Goal: Task Accomplishment & Management: Use online tool/utility

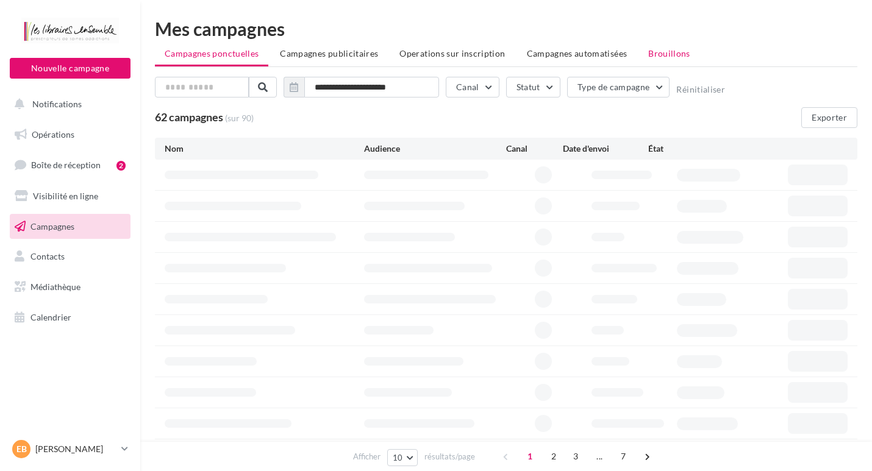
click at [655, 51] on span "Brouillons" at bounding box center [669, 53] width 42 height 10
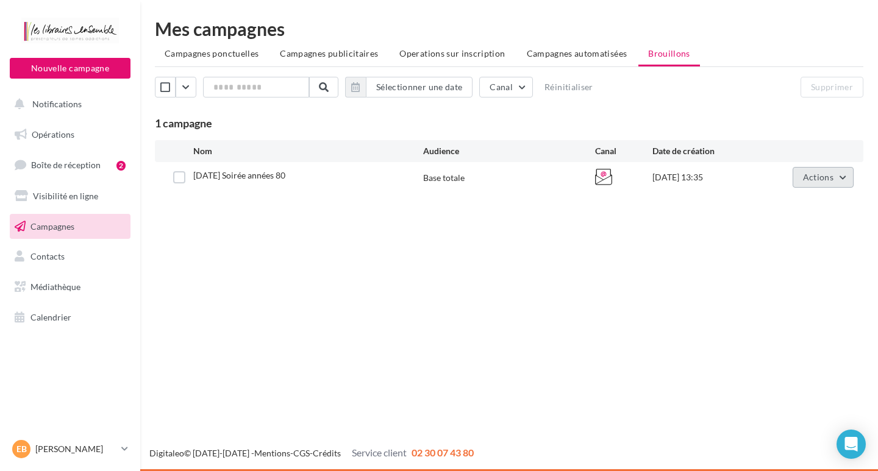
click at [818, 184] on button "Actions" at bounding box center [823, 177] width 61 height 21
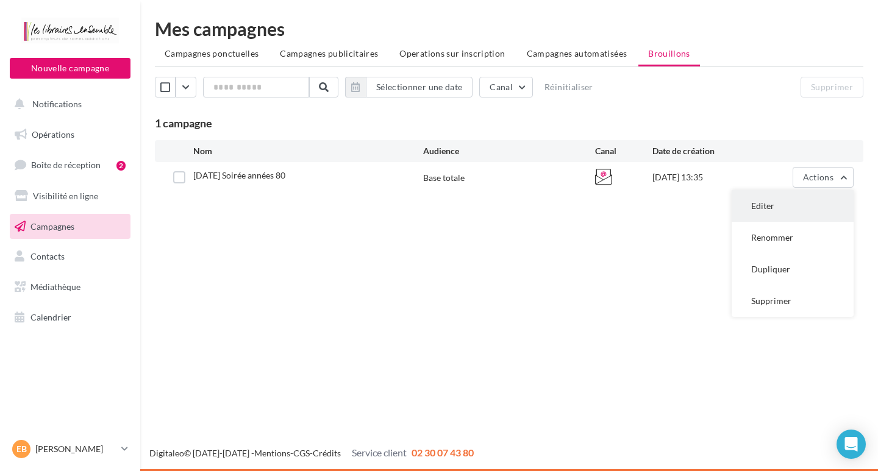
click at [767, 212] on button "Editer" at bounding box center [793, 206] width 122 height 32
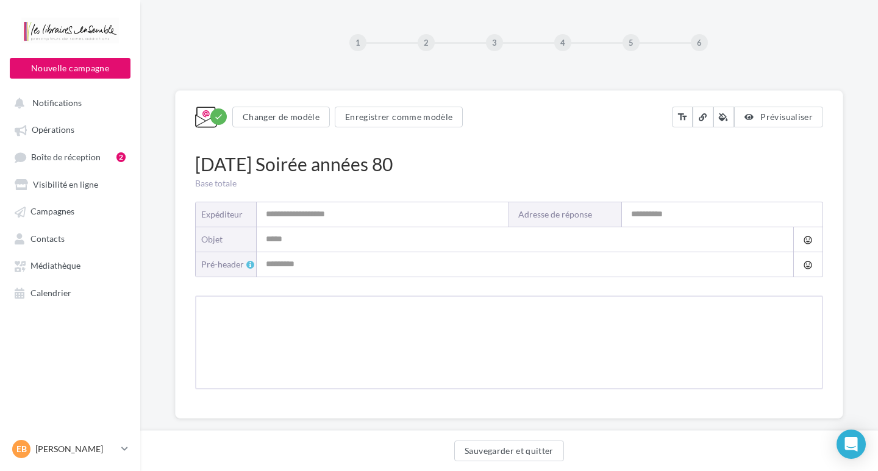
type input "**********"
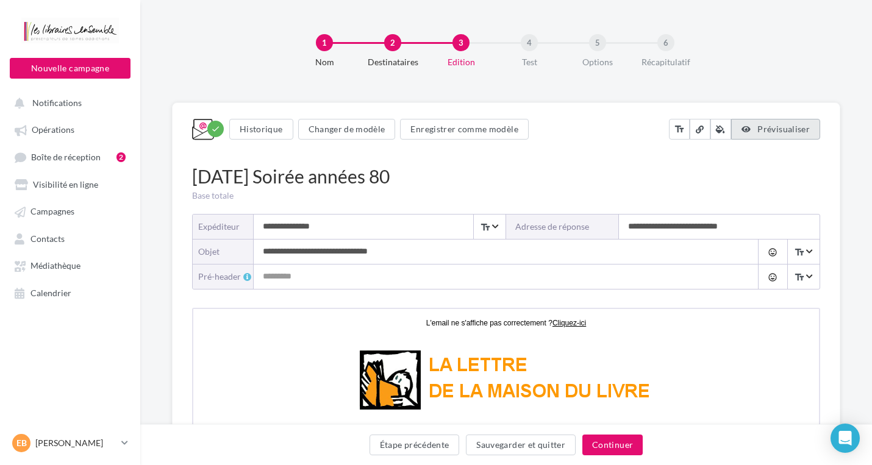
click at [794, 131] on span "Prévisualiser" at bounding box center [783, 129] width 52 height 10
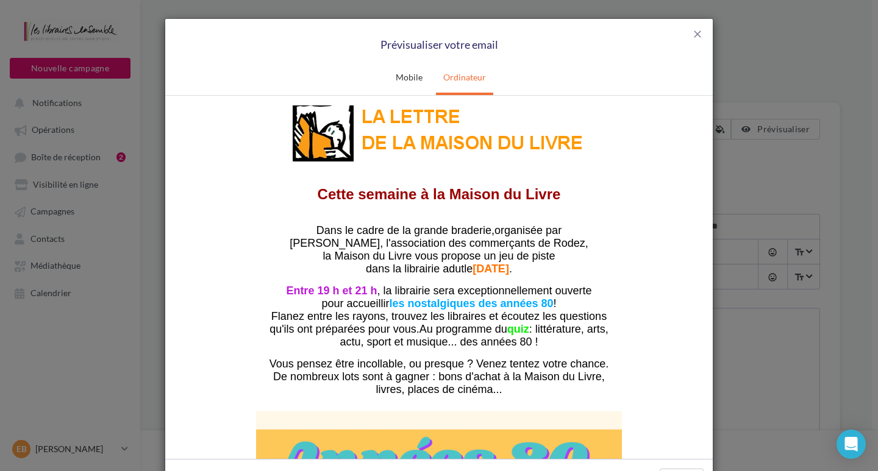
scroll to position [61, 0]
